Goal: Complete application form

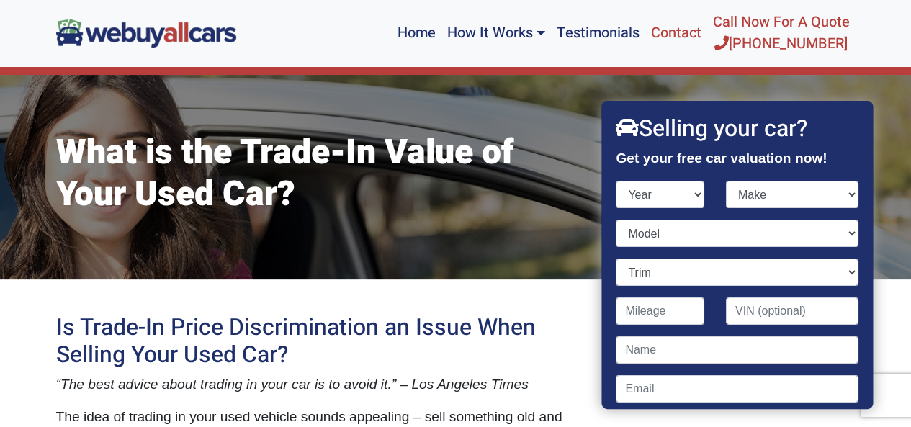
select select "2020"
click at [616, 181] on select "Year [DATE] 2024 2023 2022 2021 2020 2019 2018 2017 2016 2015 2014 2013 2012 20…" at bounding box center [660, 194] width 89 height 27
click at [840, 193] on select "Make Acura Alfa Romeo Aston [PERSON_NAME] Audi Bentley BMW Buick Cadillac Chevr…" at bounding box center [792, 194] width 132 height 27
select select "Nissan"
click at [726, 181] on select "Make Acura Alfa Romeo Aston [PERSON_NAME] Audi Bentley BMW Buick Cadillac Chevr…" at bounding box center [792, 194] width 132 height 27
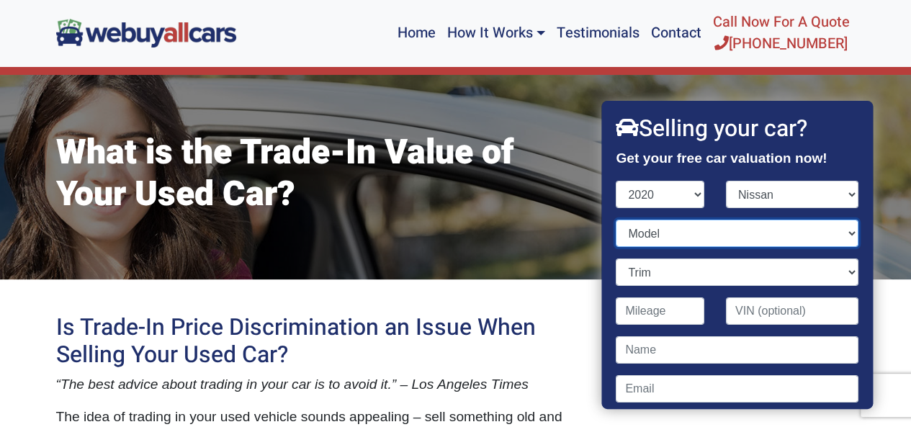
click at [841, 232] on select "Model 370Z Altima Armada Frontier GT-R Kicks Leaf Maxima Murano NV Cargo NV Pas…" at bounding box center [737, 233] width 242 height 27
select select "Rogue"
click at [616, 220] on select "Model 370Z Altima Armada Frontier GT-R Kicks Leaf Maxima Murano NV Cargo NV Pas…" at bounding box center [737, 233] width 242 height 27
click at [631, 315] on input "Contact form" at bounding box center [660, 310] width 89 height 27
type input "449"
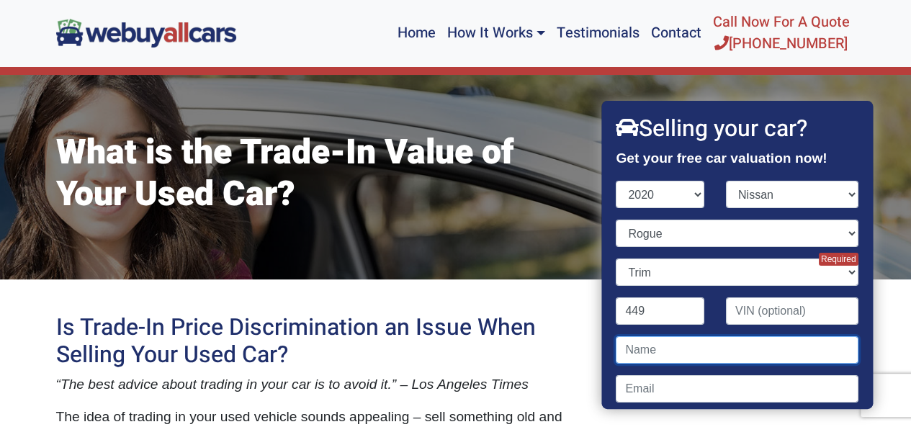
click at [636, 351] on input "Contact form" at bounding box center [737, 349] width 242 height 27
type input "[PERSON_NAME]"
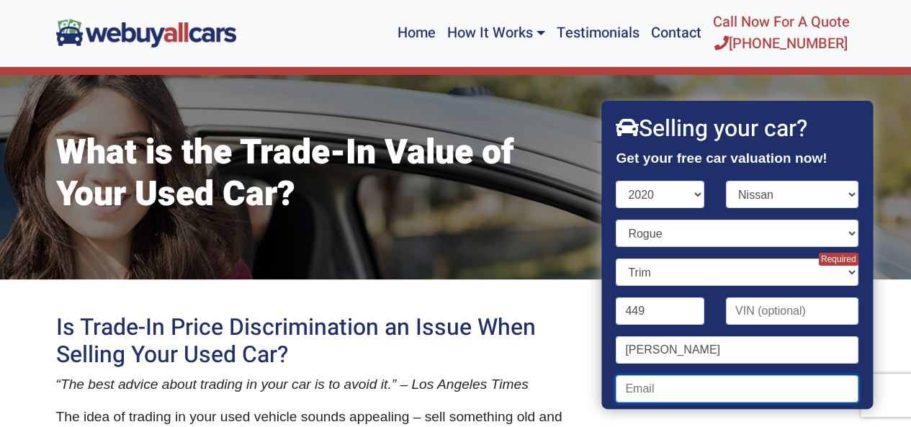
type input "aida-[EMAIL_ADDRESS][DOMAIN_NAME]"
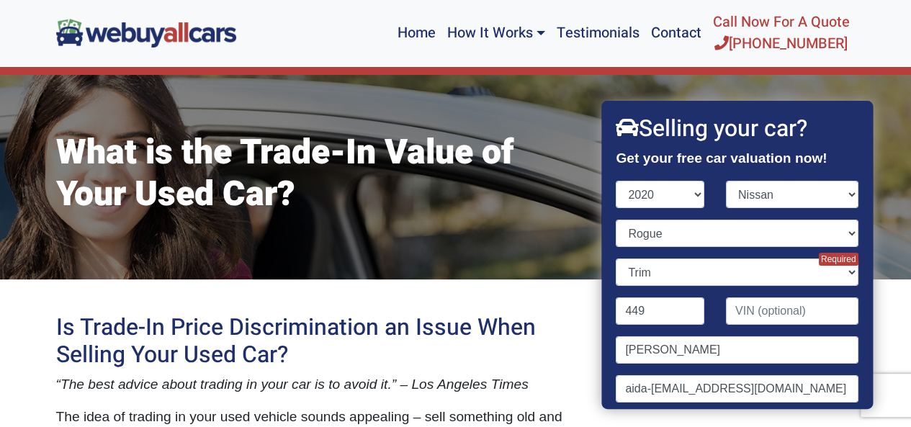
type input "08051"
type input "8563667137"
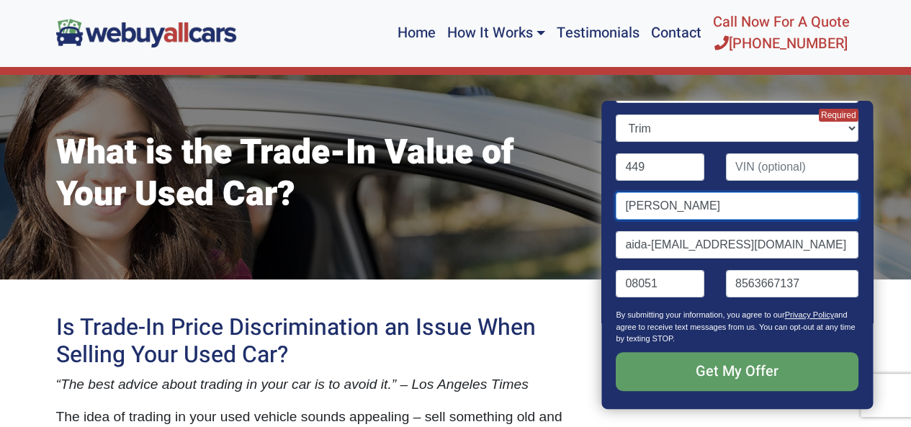
scroll to position [173, 0]
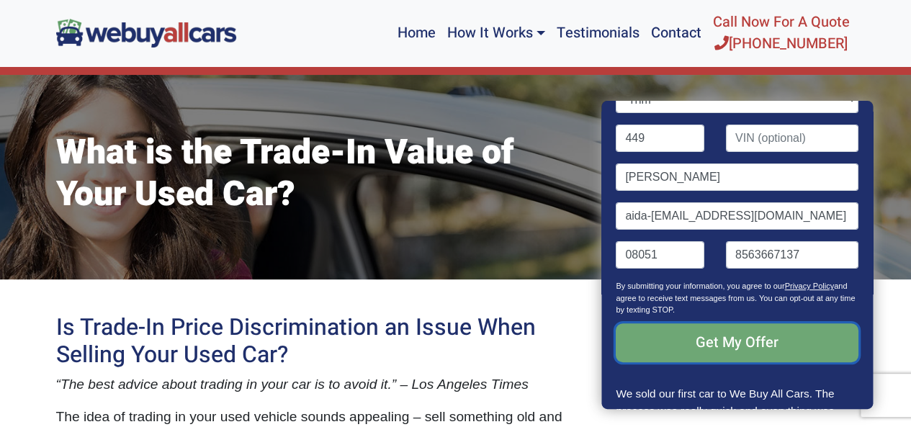
click at [722, 338] on input "Get My Offer" at bounding box center [737, 342] width 242 height 39
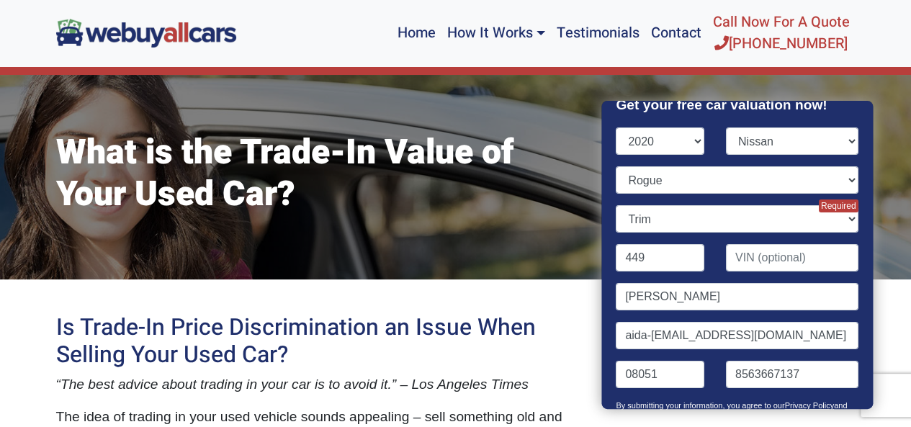
scroll to position [52, 0]
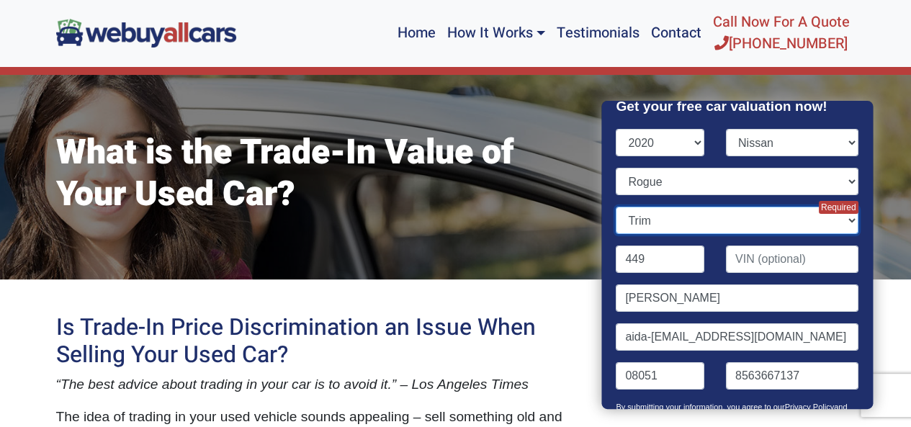
click at [838, 218] on select "Trim S 4dr SUV (2.5L 4cyl CVT) S 4dr SUV AWD (2.5L 4cyl CVT) SL 4dr SUV (2.5L 4…" at bounding box center [737, 220] width 242 height 27
select select "S 4dr SUV (2.5L 4cyl CVT)"
click at [616, 207] on select "Trim S 4dr SUV (2.5L 4cyl CVT) S 4dr SUV AWD (2.5L 4cyl CVT) SL 4dr SUV (2.5L 4…" at bounding box center [737, 220] width 242 height 27
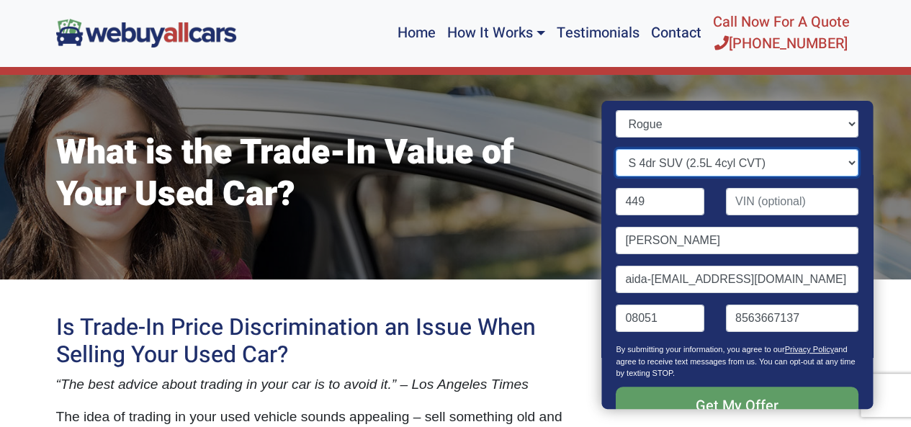
scroll to position [206, 0]
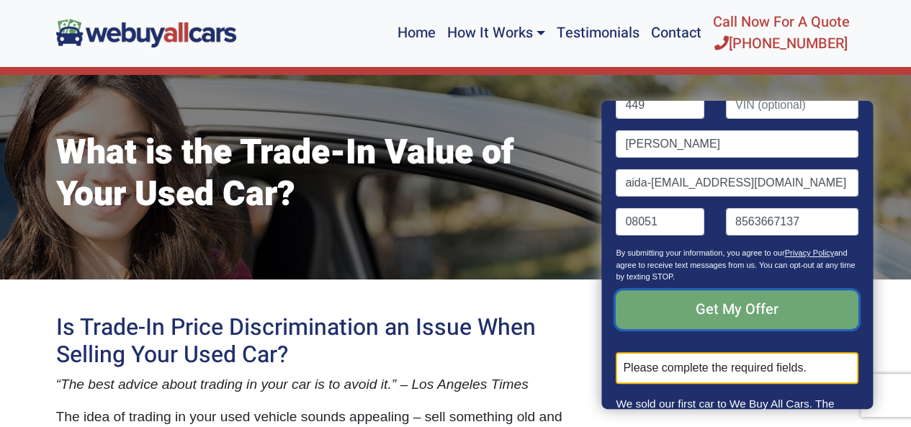
click at [713, 303] on input "Get My Offer" at bounding box center [737, 309] width 242 height 39
